Goal: Information Seeking & Learning: Learn about a topic

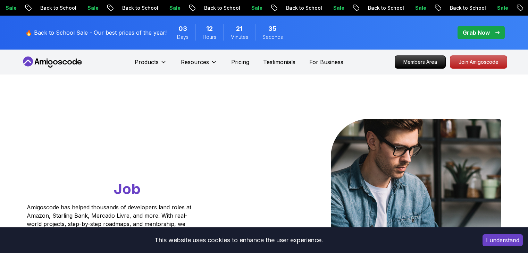
click at [432, 57] on p "Members Area" at bounding box center [420, 62] width 50 height 12
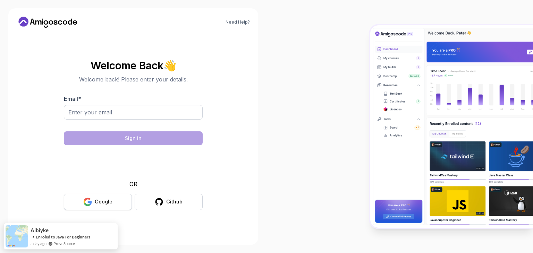
click at [101, 201] on div "Google" at bounding box center [104, 202] width 18 height 7
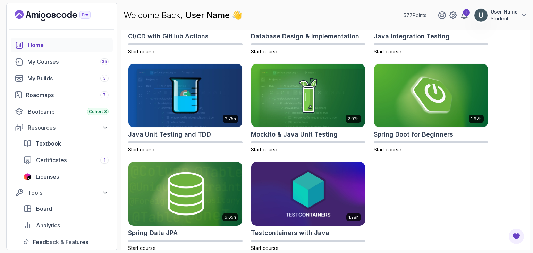
scroll to position [290, 0]
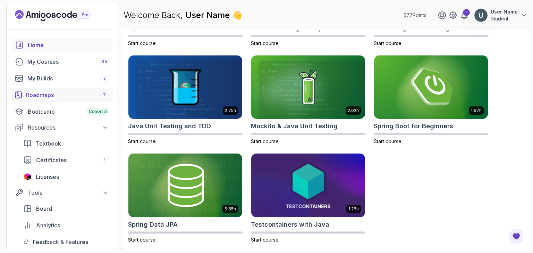
click at [50, 90] on link "Roadmaps 7" at bounding box center [62, 95] width 102 height 14
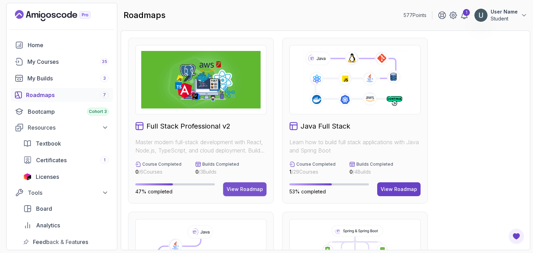
click at [236, 186] on div "View Roadmap" at bounding box center [245, 189] width 36 height 7
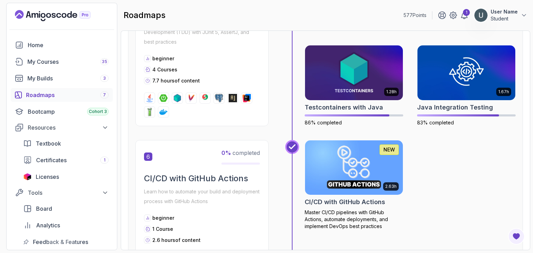
scroll to position [1015, 0]
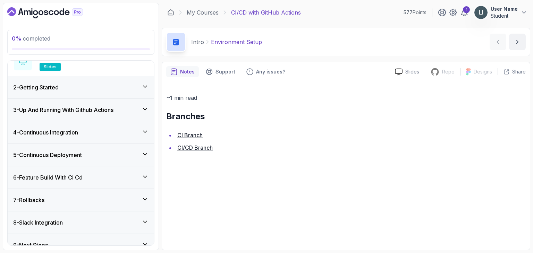
scroll to position [104, 0]
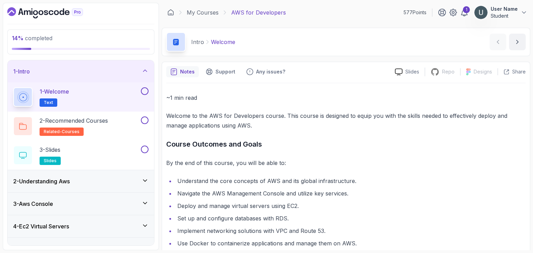
click at [62, 177] on h3 "2 - Understanding Aws" at bounding box center [41, 181] width 57 height 8
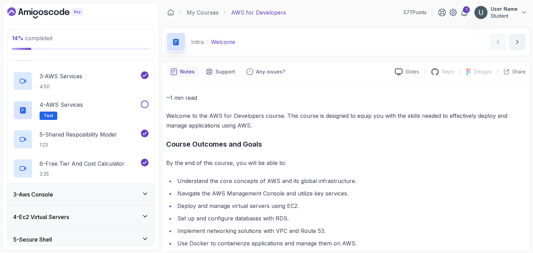
scroll to position [92, 0]
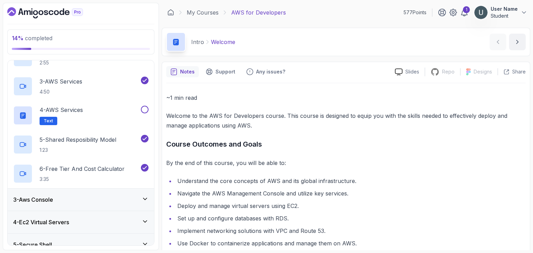
click at [57, 201] on div "3 - Aws Console" at bounding box center [80, 200] width 135 height 8
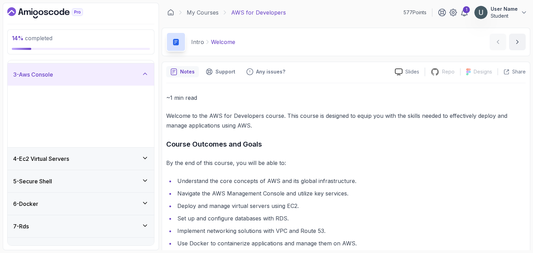
scroll to position [63, 0]
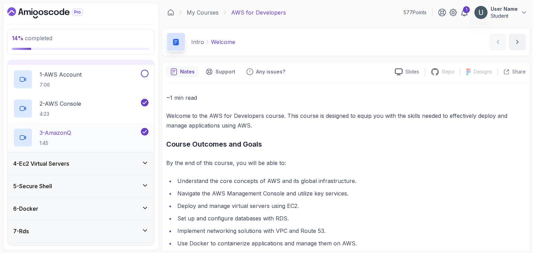
click at [85, 136] on div "3 - AmazonQ 1:45" at bounding box center [76, 137] width 126 height 19
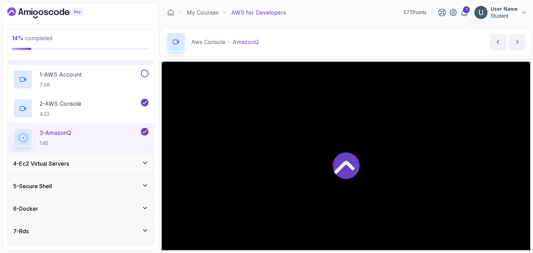
click at [64, 165] on h3 "4 - Ec2 Virtual Servers" at bounding box center [41, 164] width 56 height 8
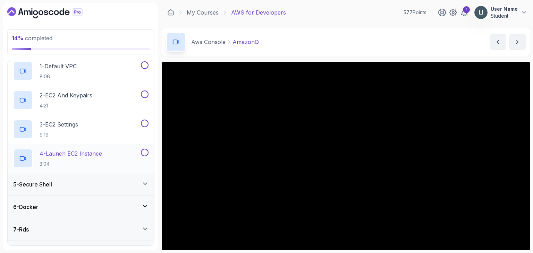
scroll to position [83, 0]
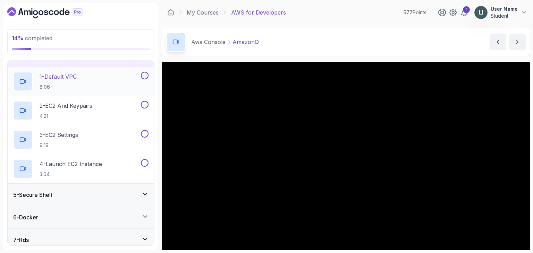
click at [83, 80] on div "1 - Default VPC 8:06" at bounding box center [76, 81] width 126 height 19
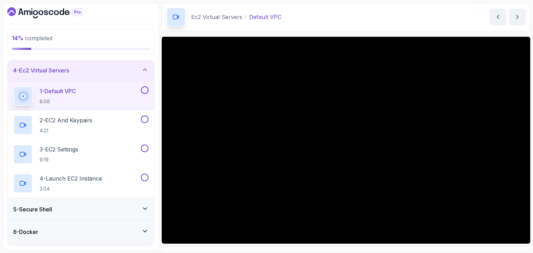
scroll to position [25, 0]
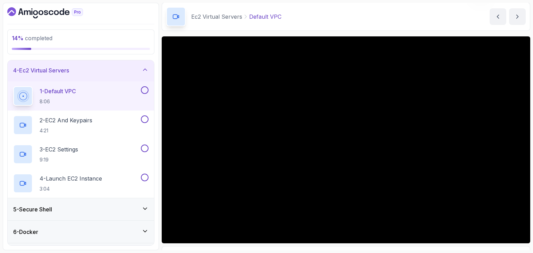
click at [342, 23] on div "Ec2 Virtual Servers Default VPC Default VPC by nelson" at bounding box center [346, 16] width 369 height 28
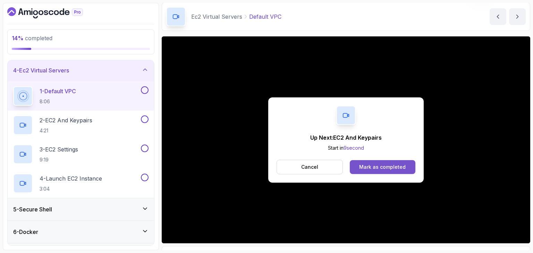
click at [376, 166] on div "Mark as completed" at bounding box center [382, 167] width 47 height 7
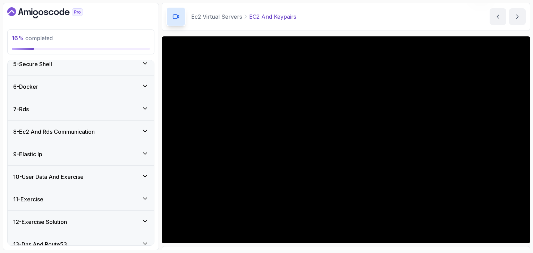
scroll to position [246, 0]
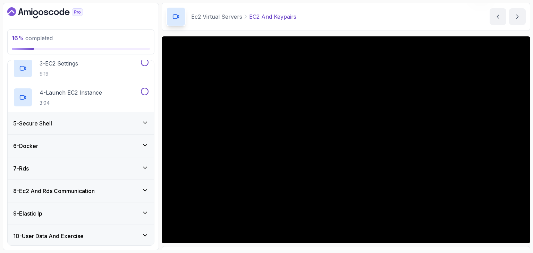
click at [53, 129] on div "5 - Secure Shell" at bounding box center [81, 123] width 146 height 22
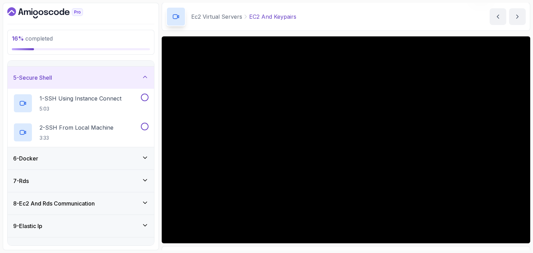
scroll to position [97, 0]
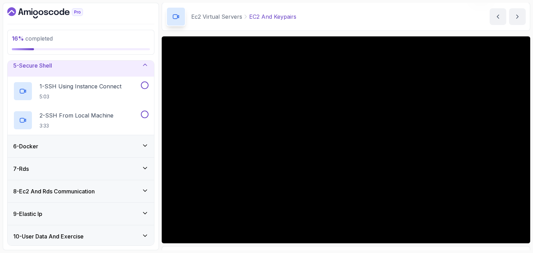
click at [49, 148] on div "6 - Docker" at bounding box center [80, 146] width 135 height 8
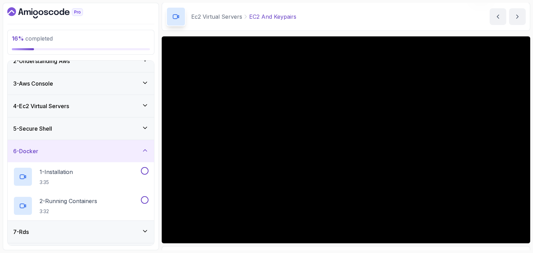
scroll to position [19, 0]
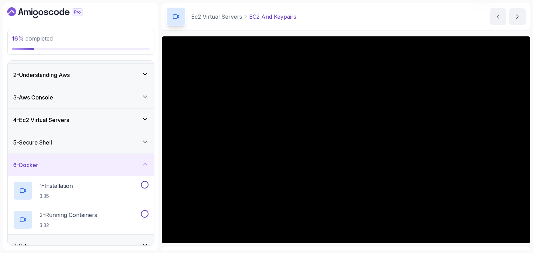
click at [39, 117] on h3 "4 - Ec2 Virtual Servers" at bounding box center [41, 120] width 56 height 8
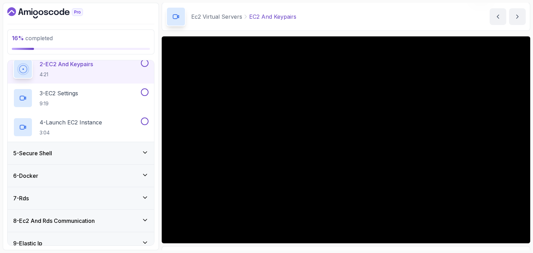
scroll to position [124, 0]
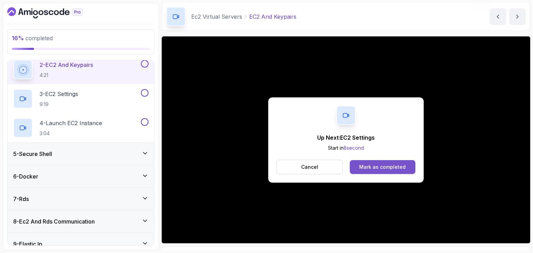
click at [392, 168] on div "Mark as completed" at bounding box center [382, 167] width 47 height 7
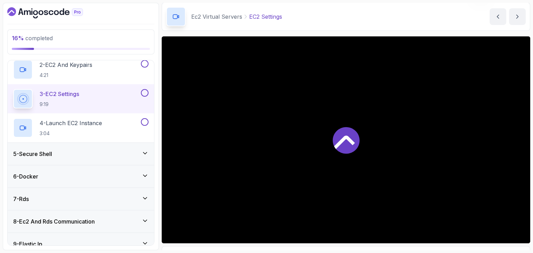
scroll to position [129, 0]
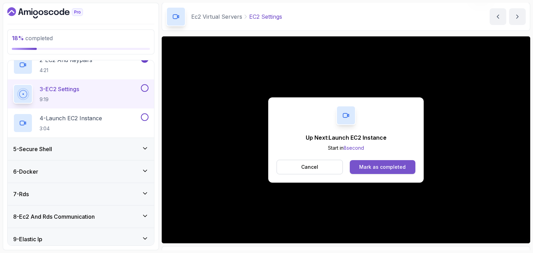
click at [379, 165] on div "Mark as completed" at bounding box center [382, 167] width 47 height 7
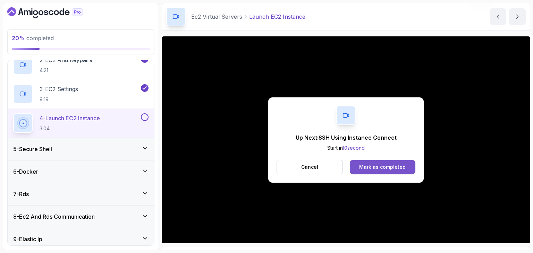
click at [367, 161] on button "Mark as completed" at bounding box center [383, 167] width 66 height 14
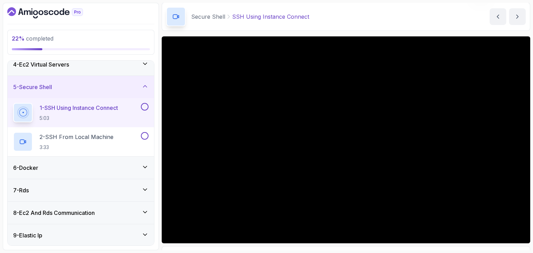
scroll to position [59, 0]
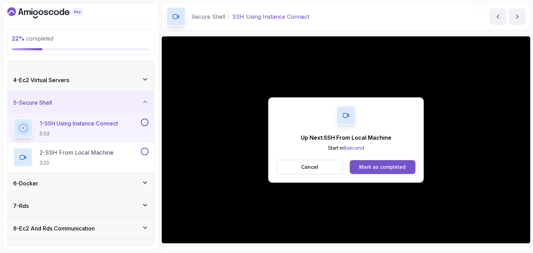
click at [398, 169] on div "Mark as completed" at bounding box center [382, 167] width 47 height 7
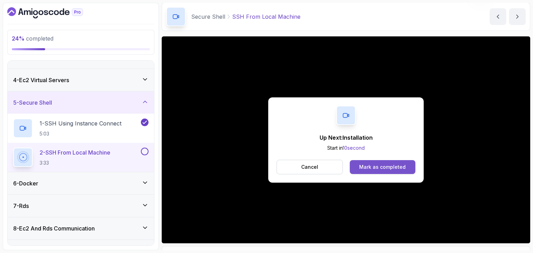
click at [359, 160] on button "Mark as completed" at bounding box center [383, 167] width 66 height 14
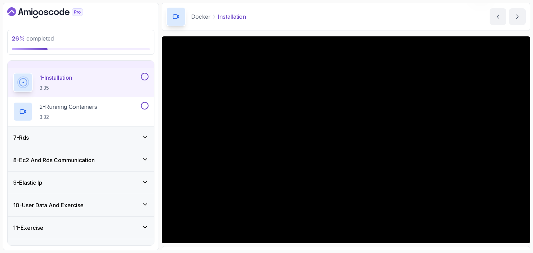
scroll to position [127, 0]
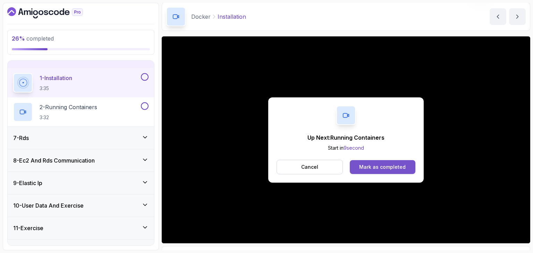
click at [383, 165] on div "Mark as completed" at bounding box center [382, 167] width 47 height 7
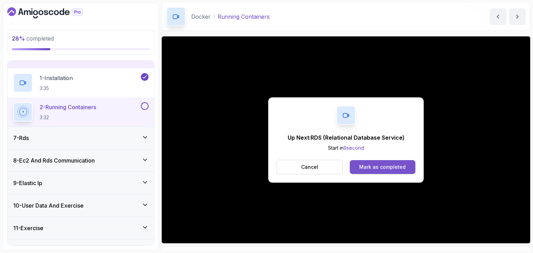
click at [384, 164] on div "Mark as completed" at bounding box center [382, 167] width 47 height 7
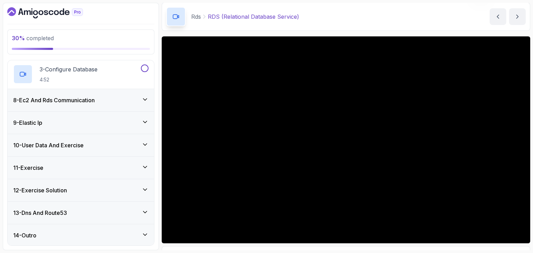
scroll to position [216, 0]
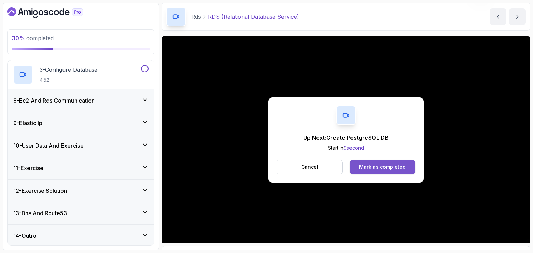
click at [405, 165] on button "Mark as completed" at bounding box center [383, 167] width 66 height 14
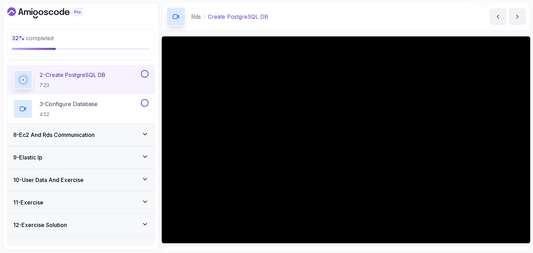
scroll to position [183, 0]
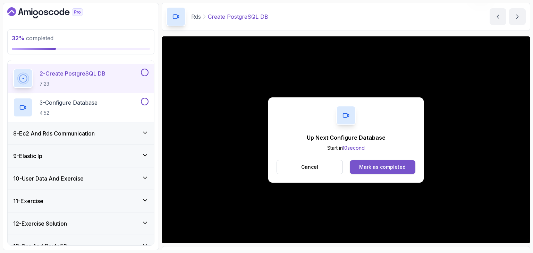
click at [383, 164] on div "Mark as completed" at bounding box center [382, 167] width 47 height 7
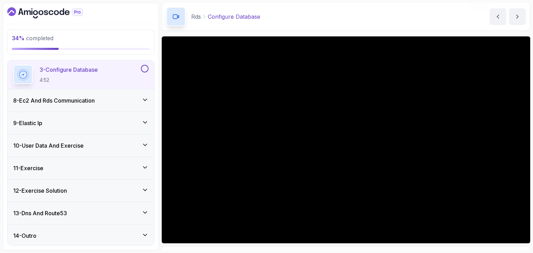
scroll to position [217, 0]
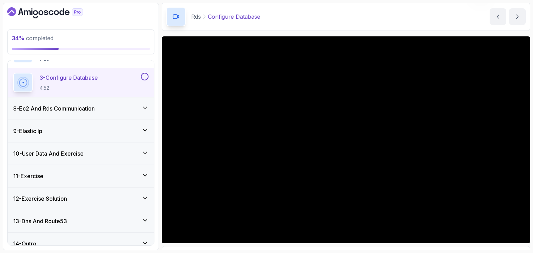
click at [91, 113] on div "8 - Ec2 And Rds Communication" at bounding box center [81, 109] width 146 height 22
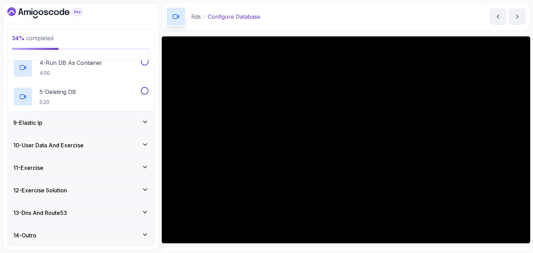
click at [86, 124] on div "9 - Elastic Ip" at bounding box center [80, 123] width 135 height 8
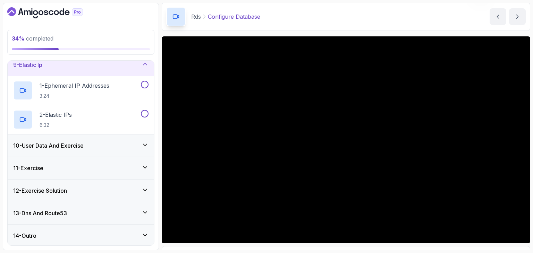
click at [82, 148] on h3 "10 - User Data And Exercise" at bounding box center [48, 146] width 70 height 8
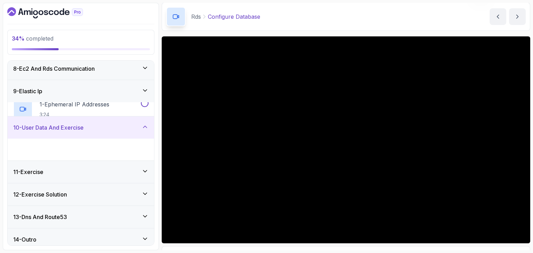
scroll to position [158, 0]
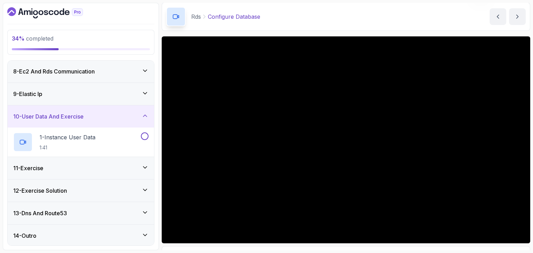
click at [82, 161] on div "11 - Exercise" at bounding box center [81, 168] width 146 height 22
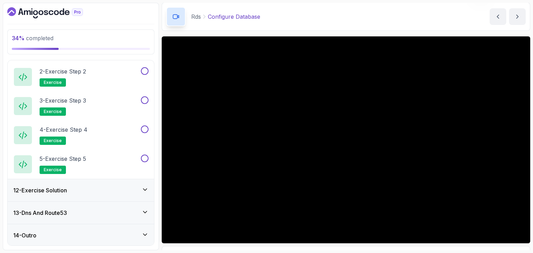
click at [79, 186] on div "12 - Exercise Solution" at bounding box center [80, 190] width 135 height 8
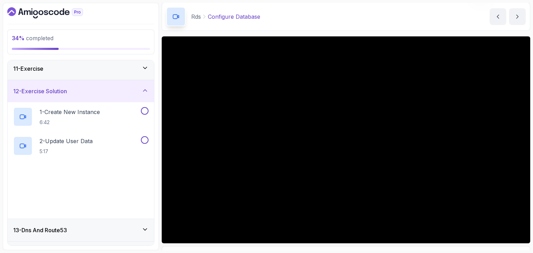
scroll to position [246, 0]
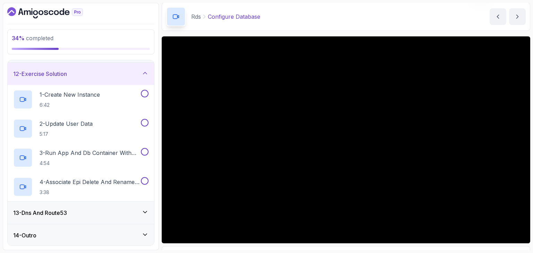
click at [77, 212] on div "13 - Dns And Route53" at bounding box center [80, 213] width 135 height 8
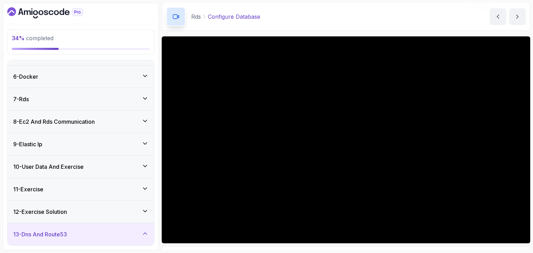
scroll to position [101, 0]
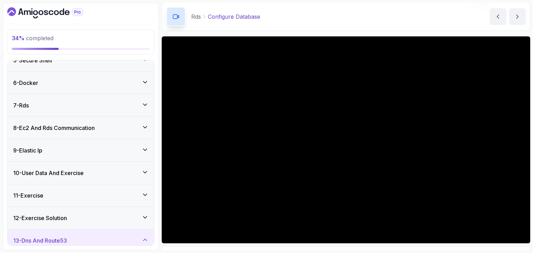
click at [57, 135] on div "8 - Ec2 And Rds Communication" at bounding box center [81, 128] width 146 height 22
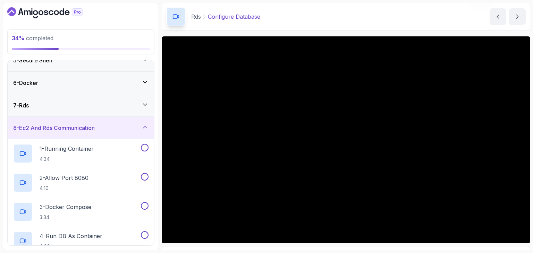
click at [51, 107] on div "7 - Rds" at bounding box center [80, 105] width 135 height 8
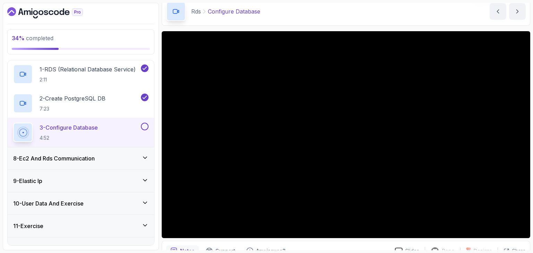
scroll to position [33, 0]
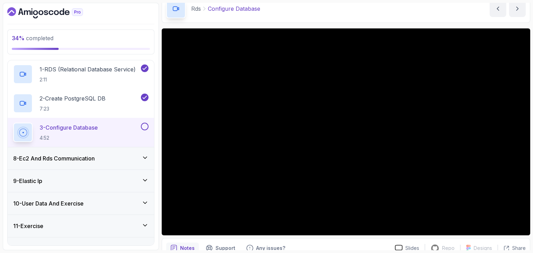
click at [134, 181] on div "9 - Elastic Ip" at bounding box center [80, 181] width 135 height 8
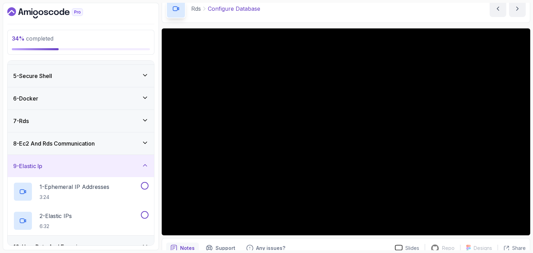
scroll to position [81, 0]
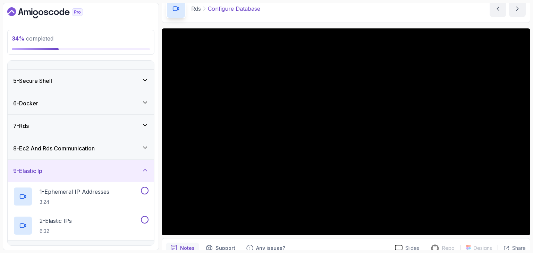
click at [96, 125] on div "7 - Rds" at bounding box center [80, 126] width 135 height 8
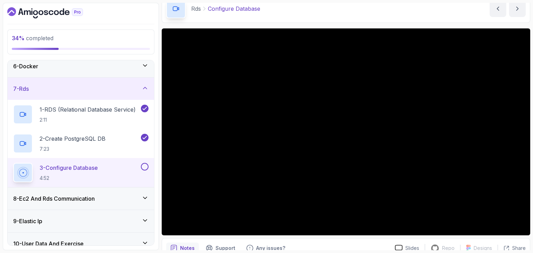
scroll to position [118, 0]
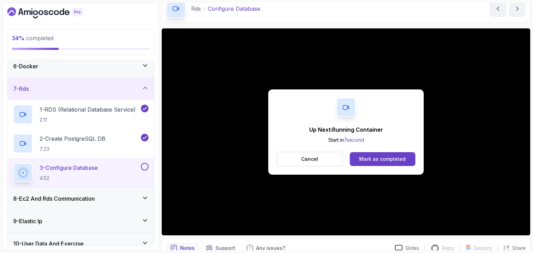
click at [382, 170] on div "Up Next: Running Container Start in 7 second Cancel Mark as completed" at bounding box center [346, 132] width 156 height 85
click at [378, 163] on button "Mark as completed" at bounding box center [383, 159] width 66 height 14
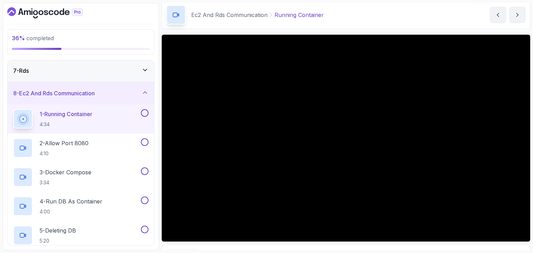
scroll to position [25, 0]
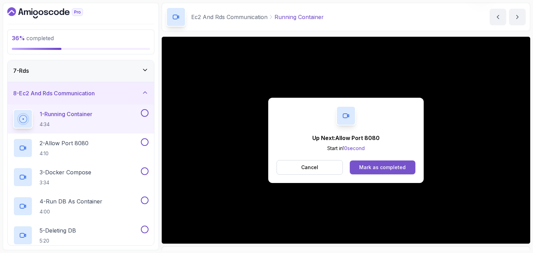
click at [364, 168] on div "Mark as completed" at bounding box center [382, 167] width 47 height 7
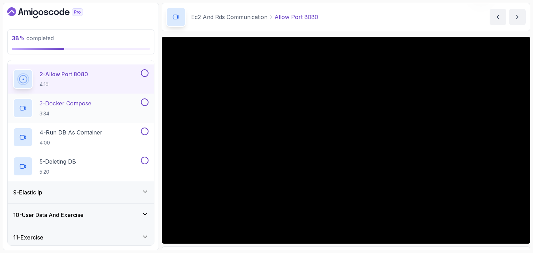
scroll to position [204, 0]
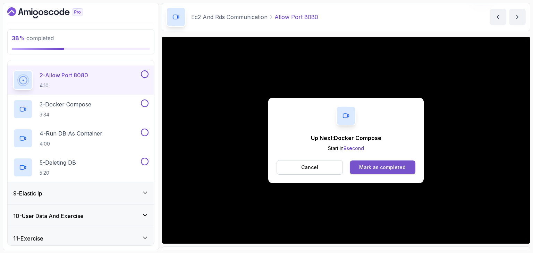
click at [395, 169] on div "Mark as completed" at bounding box center [382, 167] width 47 height 7
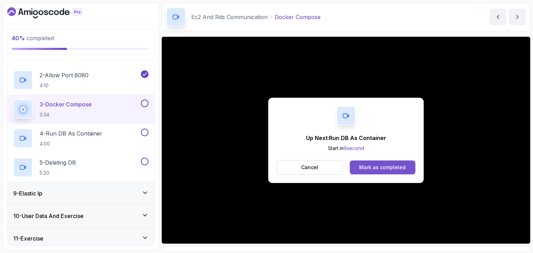
click at [401, 169] on div "Mark as completed" at bounding box center [382, 167] width 47 height 7
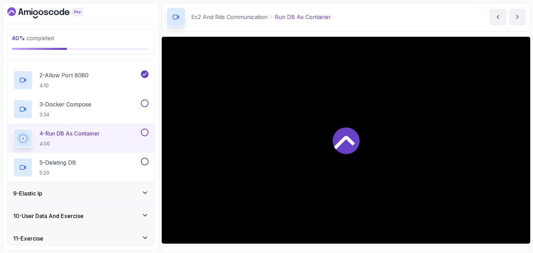
click at [401, 169] on div at bounding box center [346, 140] width 369 height 207
click at [333, 21] on div "Ec2 And Rds Communication Run DB As Container Run DB As Container by nelson" at bounding box center [346, 17] width 369 height 28
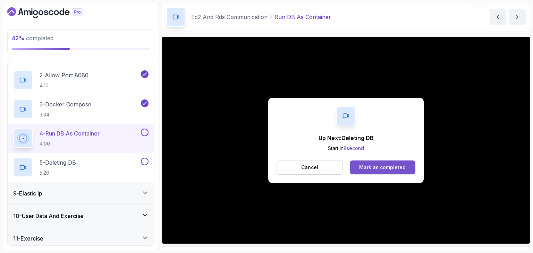
click at [402, 168] on div "Mark as completed" at bounding box center [382, 167] width 47 height 7
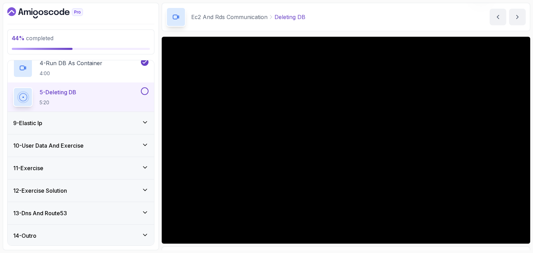
scroll to position [275, 0]
click at [72, 128] on div "9 - Elastic Ip" at bounding box center [81, 123] width 146 height 22
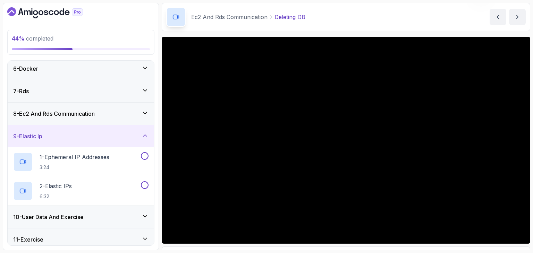
scroll to position [114, 0]
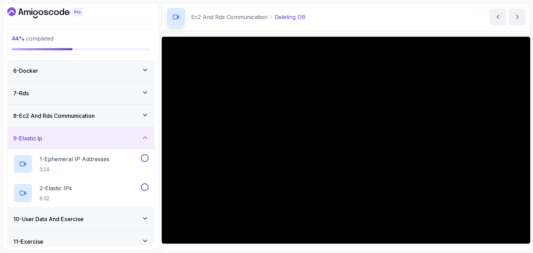
click at [72, 120] on div "8 - Ec2 And Rds Communication" at bounding box center [81, 116] width 146 height 22
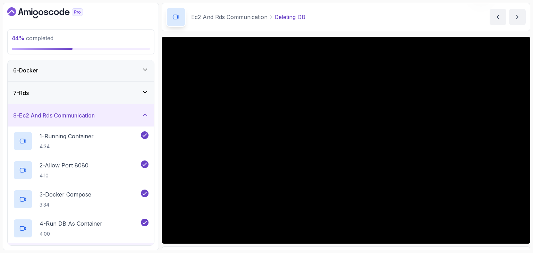
click at [72, 120] on div "8 - Ec2 And Rds Communication" at bounding box center [81, 115] width 146 height 22
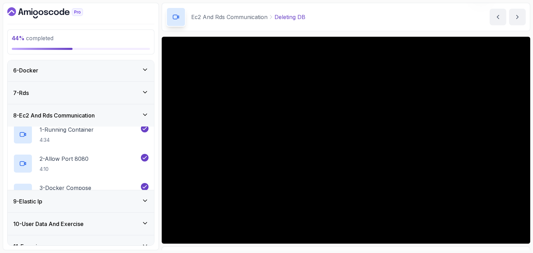
click at [72, 120] on div "8 - Ec2 And Rds Communication" at bounding box center [81, 115] width 146 height 22
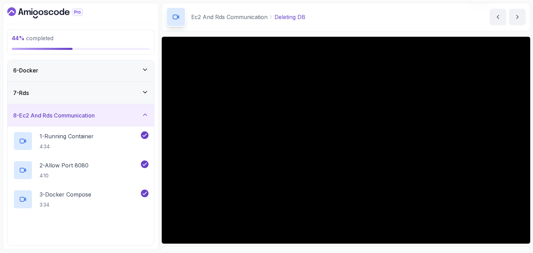
click at [72, 120] on div "8 - Ec2 And Rds Communication" at bounding box center [81, 115] width 146 height 22
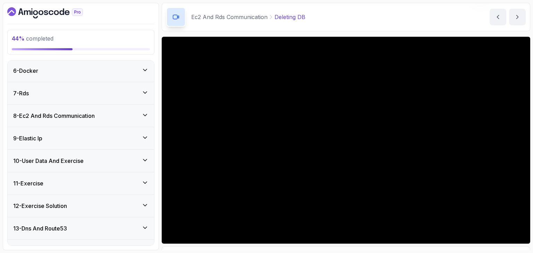
click at [67, 135] on div "9 - Elastic Ip" at bounding box center [80, 138] width 135 height 8
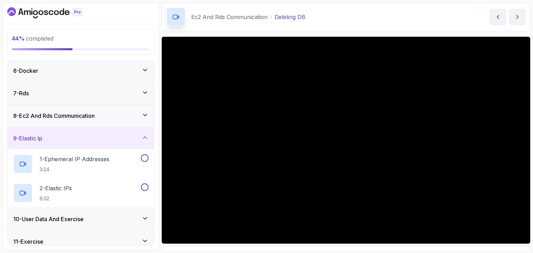
click at [72, 123] on div "8 - Ec2 And Rds Communication" at bounding box center [81, 116] width 146 height 22
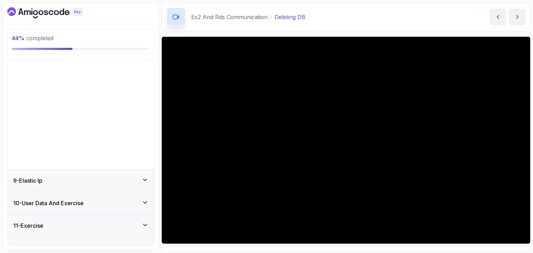
scroll to position [252, 0]
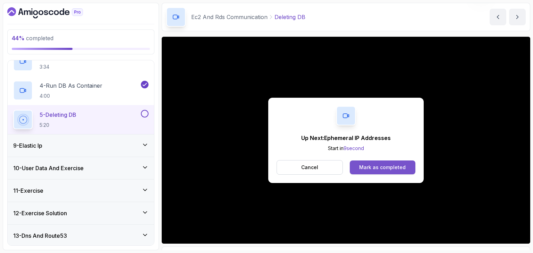
click at [375, 168] on div "Mark as completed" at bounding box center [382, 167] width 47 height 7
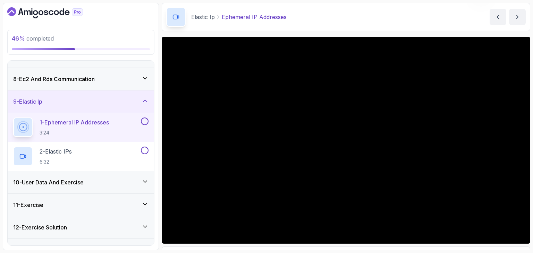
scroll to position [187, 0]
